Goal: Find specific page/section

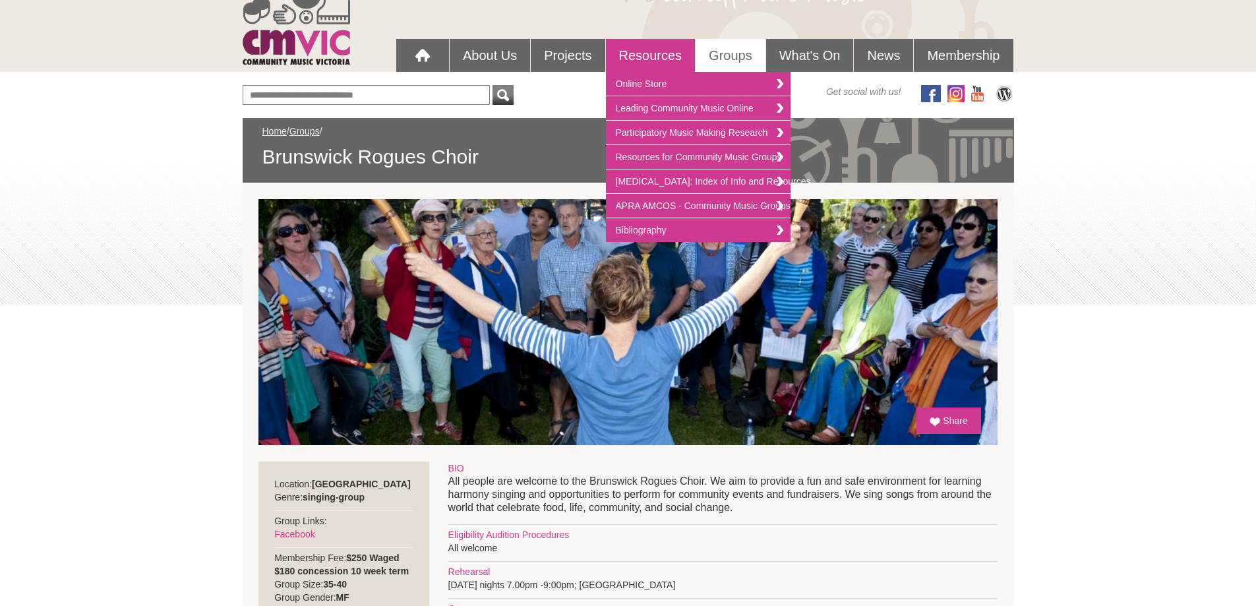
scroll to position [66, 0]
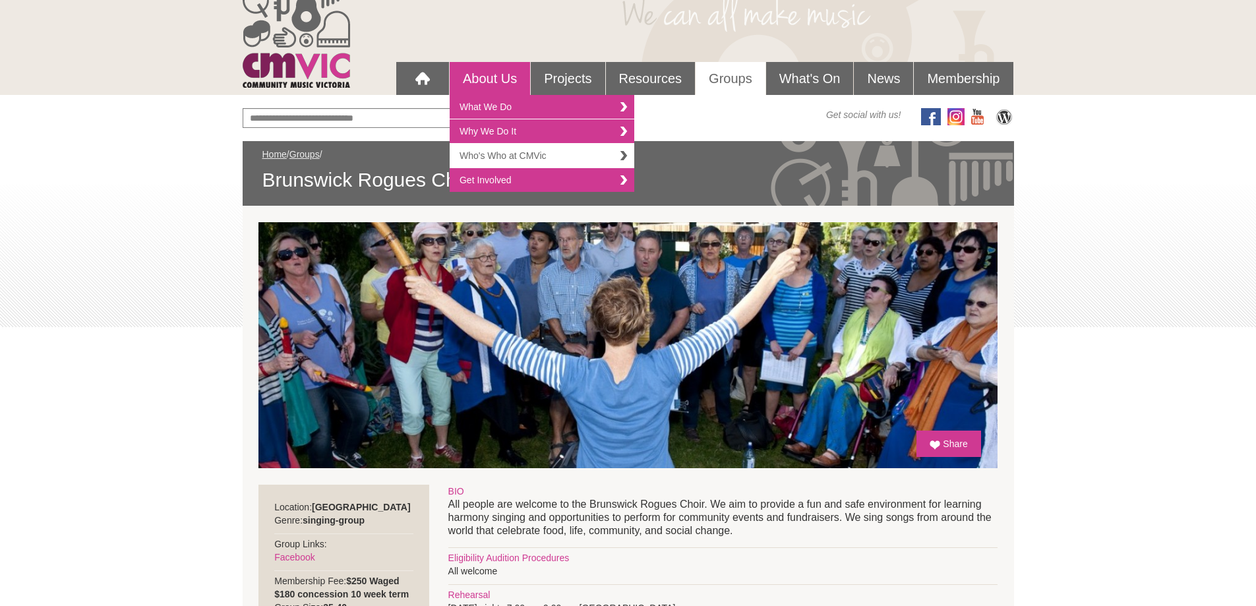
click at [504, 153] on link "Who's Who at CMVic" at bounding box center [542, 156] width 185 height 24
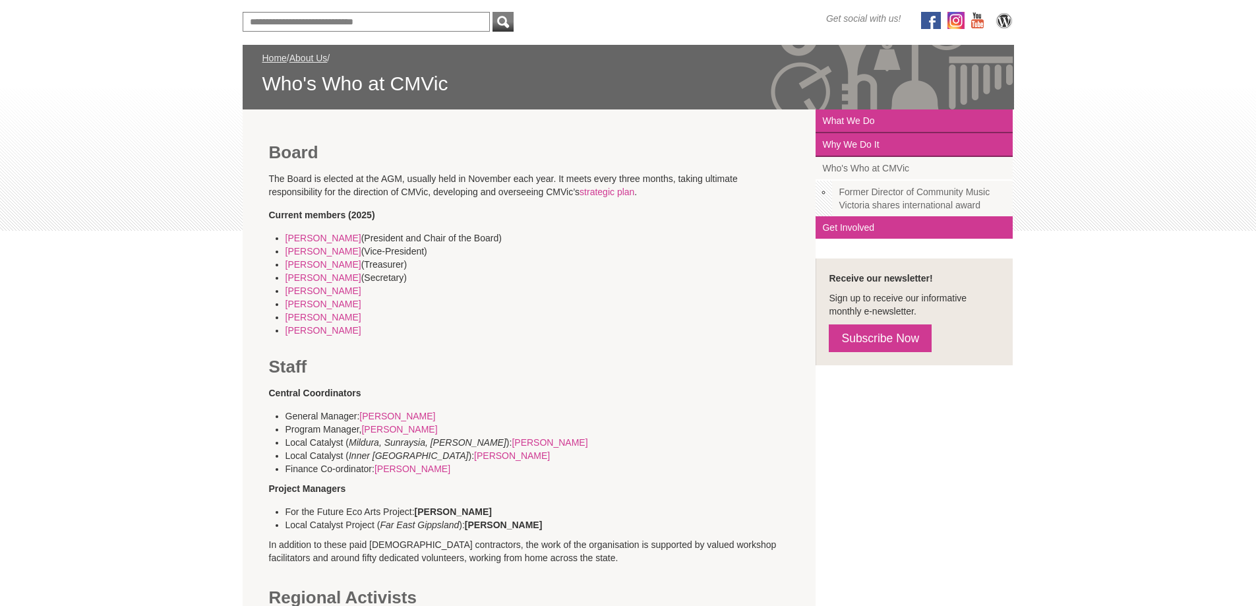
scroll to position [198, 0]
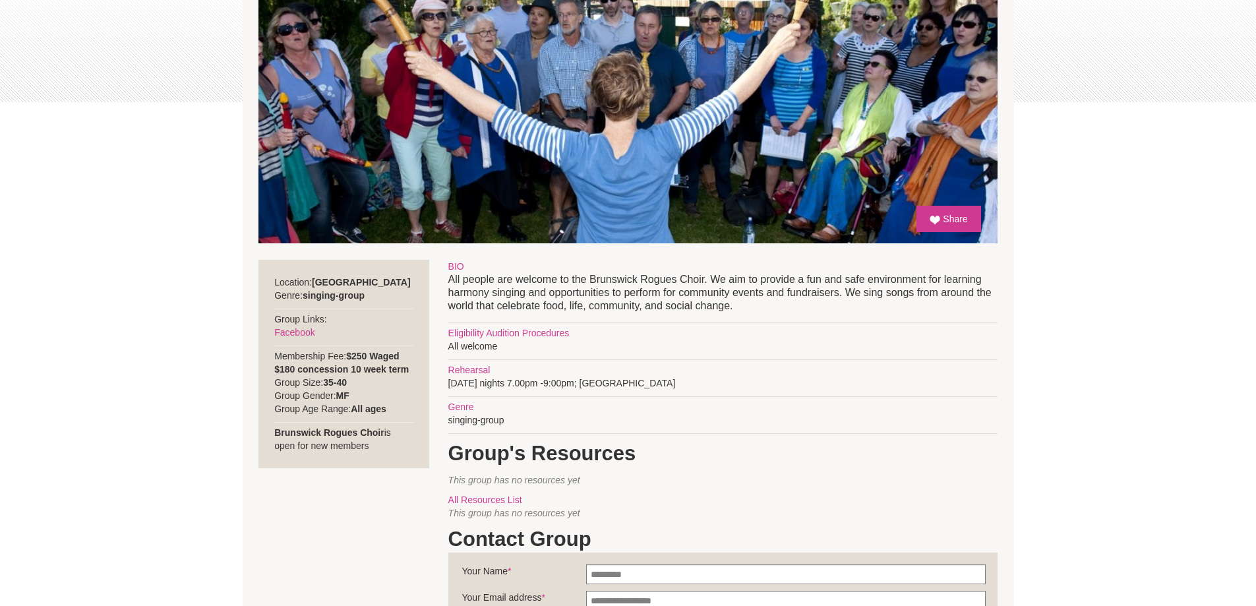
scroll to position [27, 0]
